Goal: Information Seeking & Learning: Learn about a topic

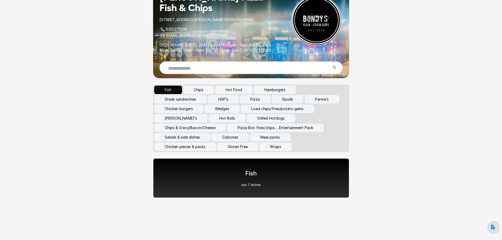
scroll to position [53, 0]
click at [198, 90] on button "Chips" at bounding box center [198, 90] width 31 height 8
click at [251, 119] on button "Grilled Hotdogs" at bounding box center [271, 118] width 48 height 8
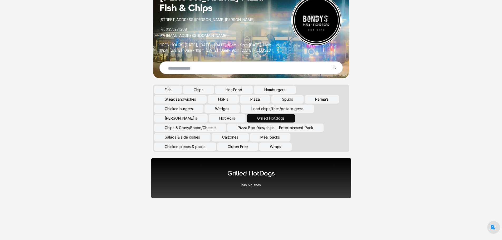
click at [241, 186] on p "has 5 dishes" at bounding box center [250, 185] width 47 height 4
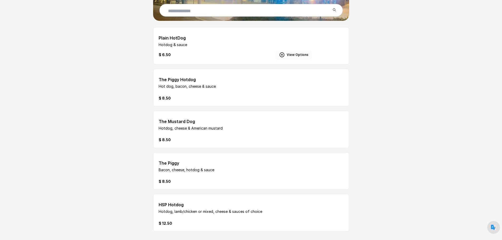
scroll to position [39, 0]
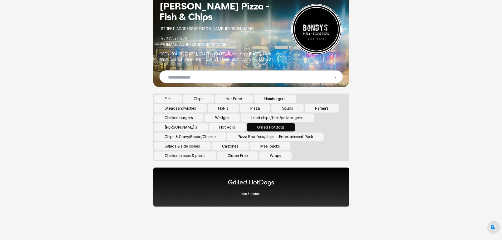
click at [192, 160] on button "Chicken pieces & packs" at bounding box center [185, 155] width 62 height 8
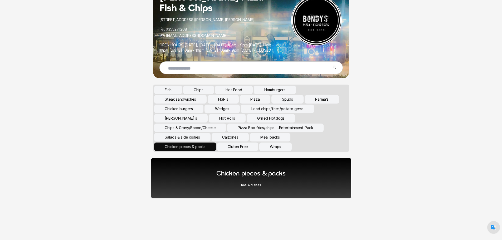
scroll to position [53, 0]
click at [208, 174] on div "Chicken pieces & packs has 4 dishes" at bounding box center [250, 178] width 201 height 41
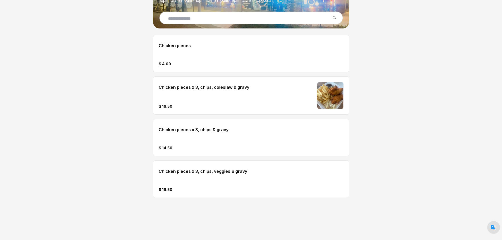
scroll to position [103, 0]
